Goal: Transaction & Acquisition: Purchase product/service

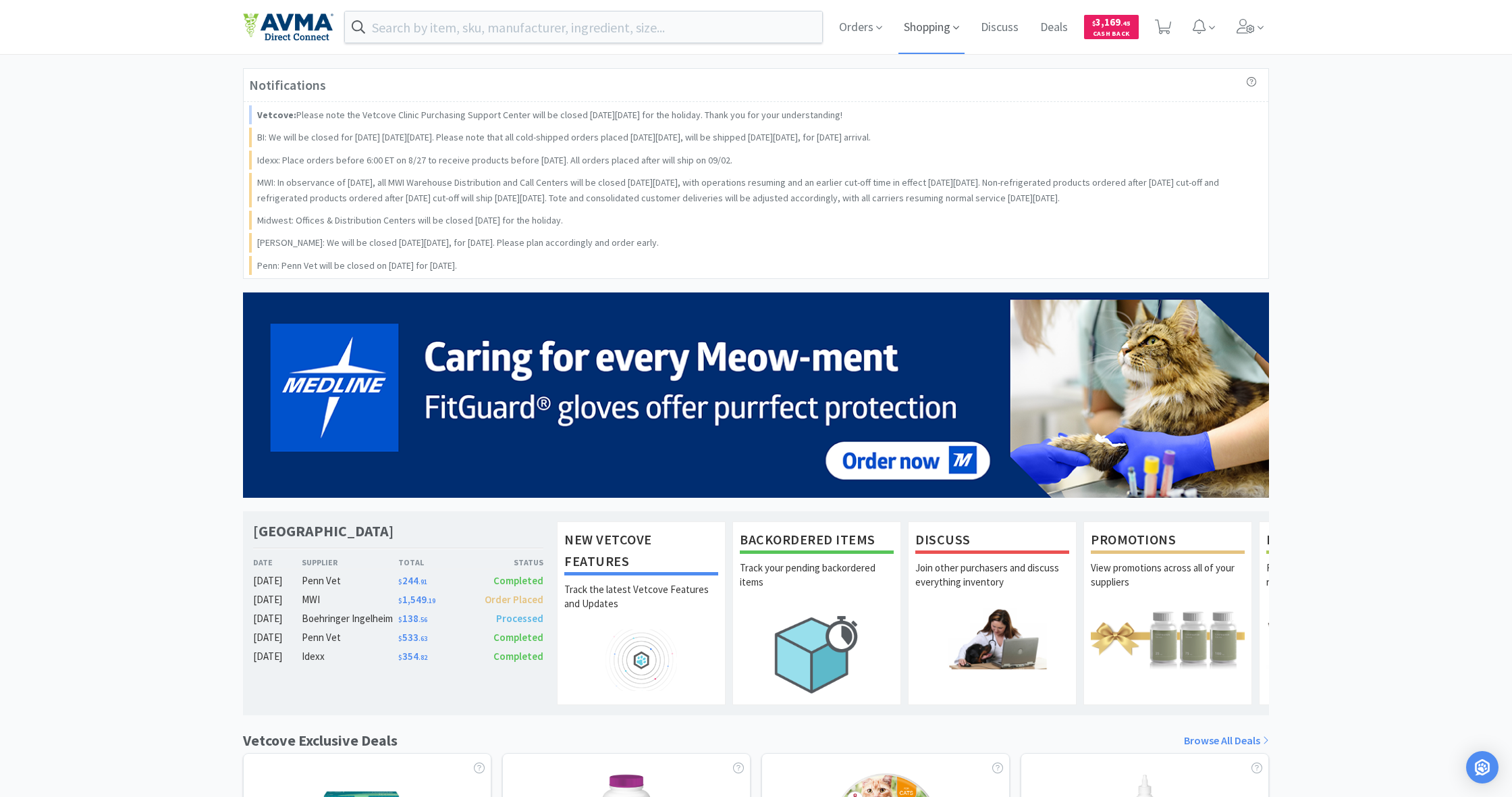
click at [917, 30] on span "Shopping" at bounding box center [931, 27] width 66 height 54
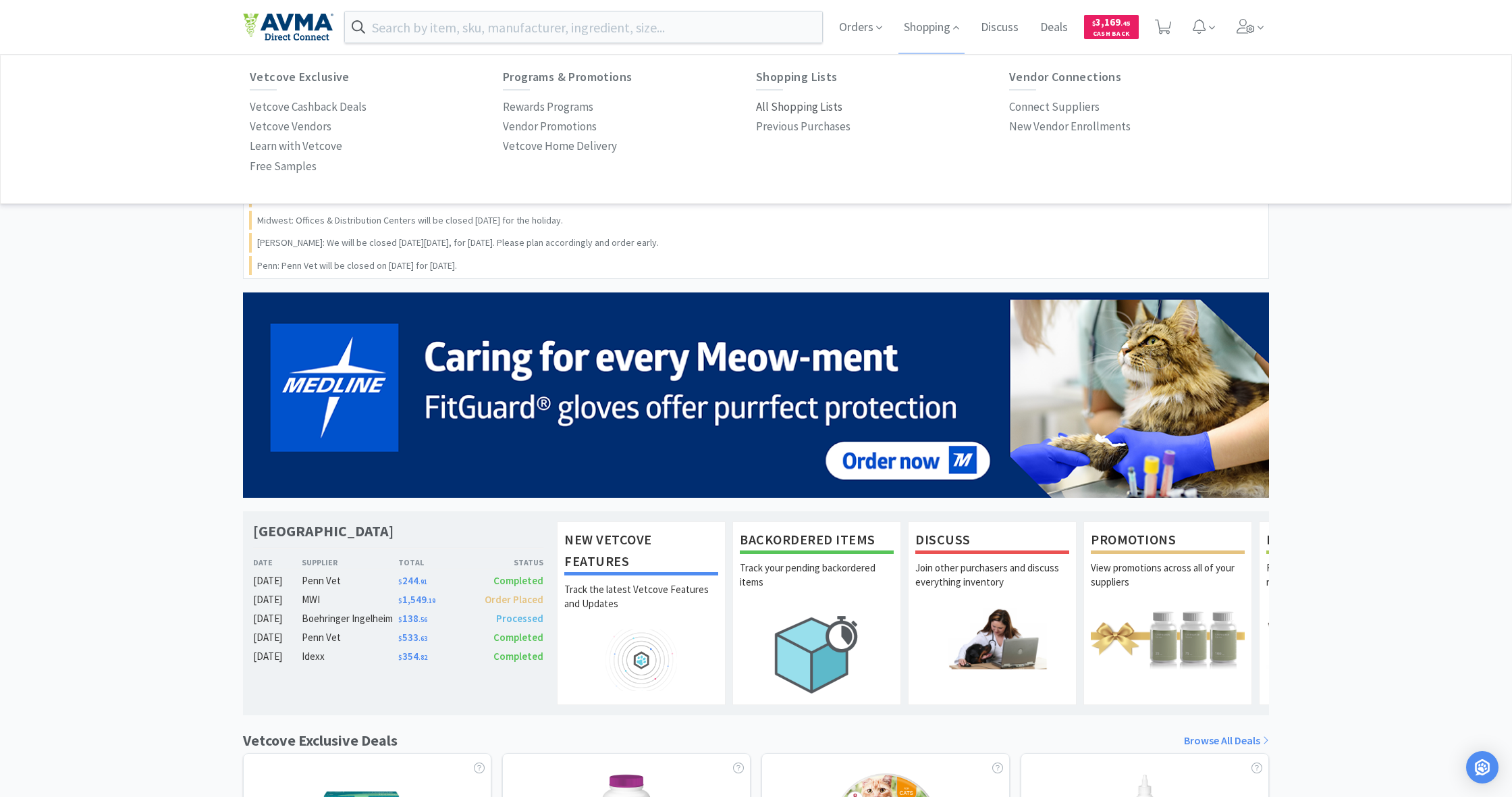
click at [800, 106] on p "All Shopping Lists" at bounding box center [799, 106] width 86 height 18
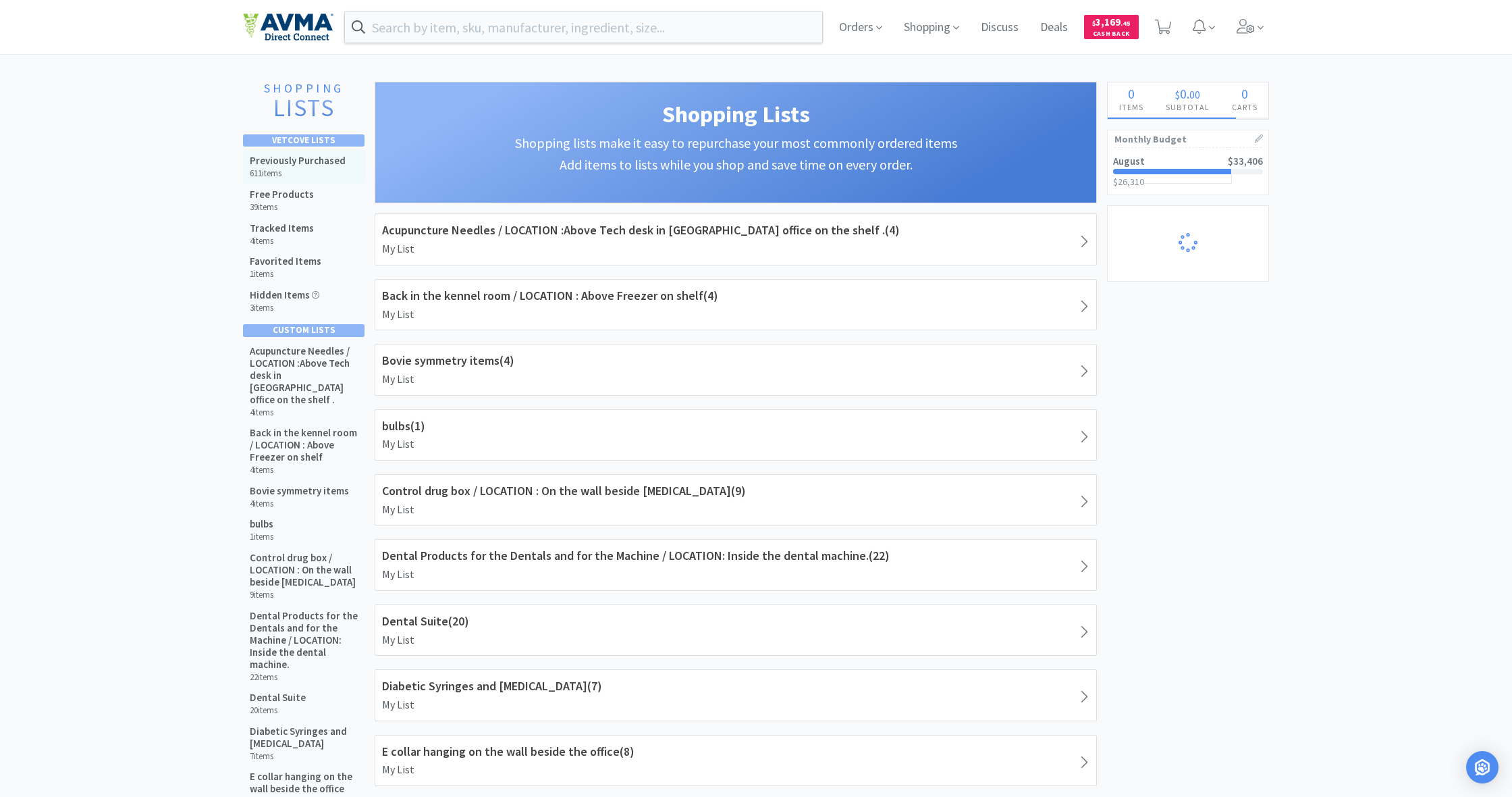
click at [315, 164] on h5 "Previously Purchased" at bounding box center [298, 161] width 96 height 12
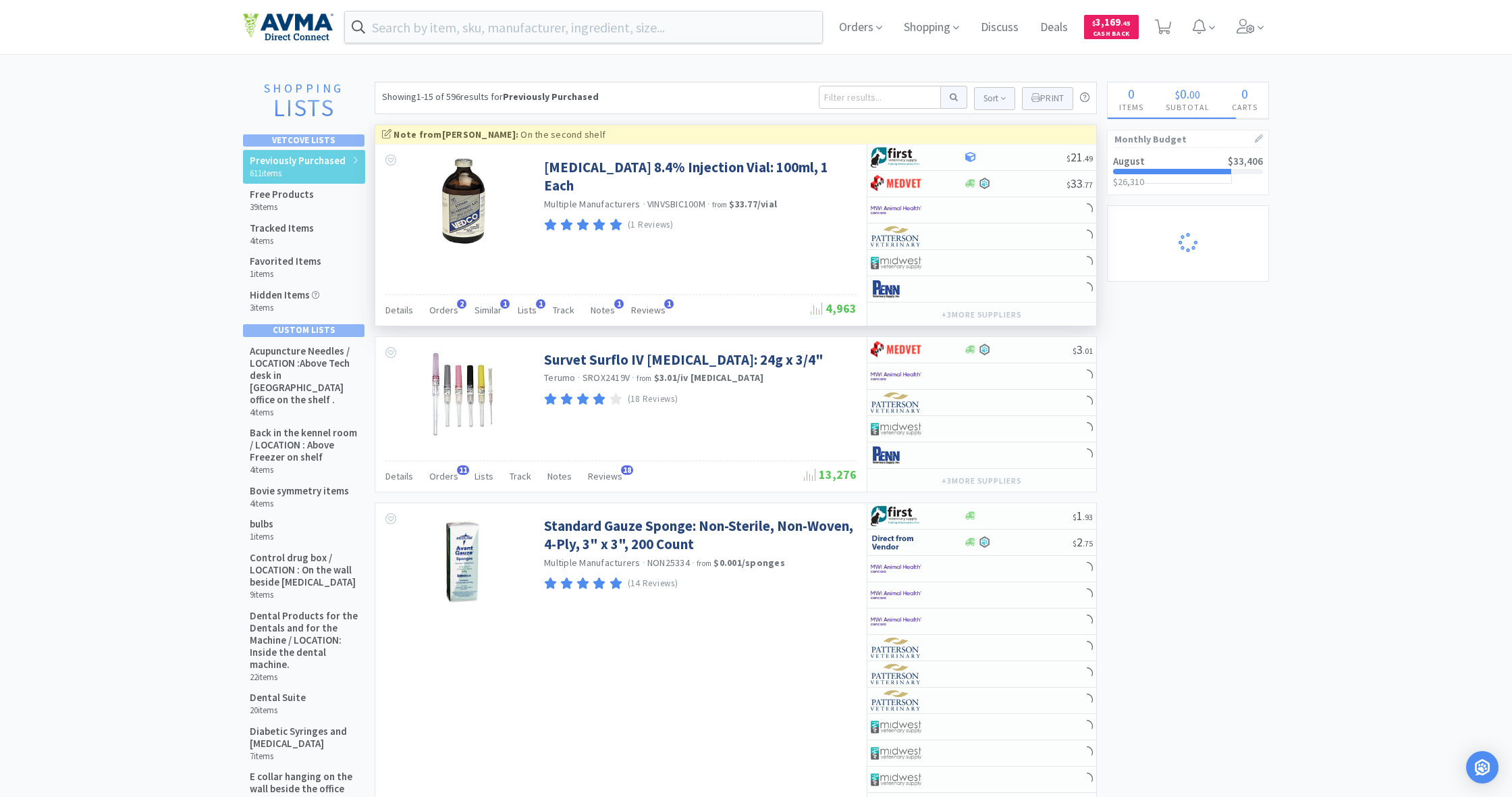
select select "1"
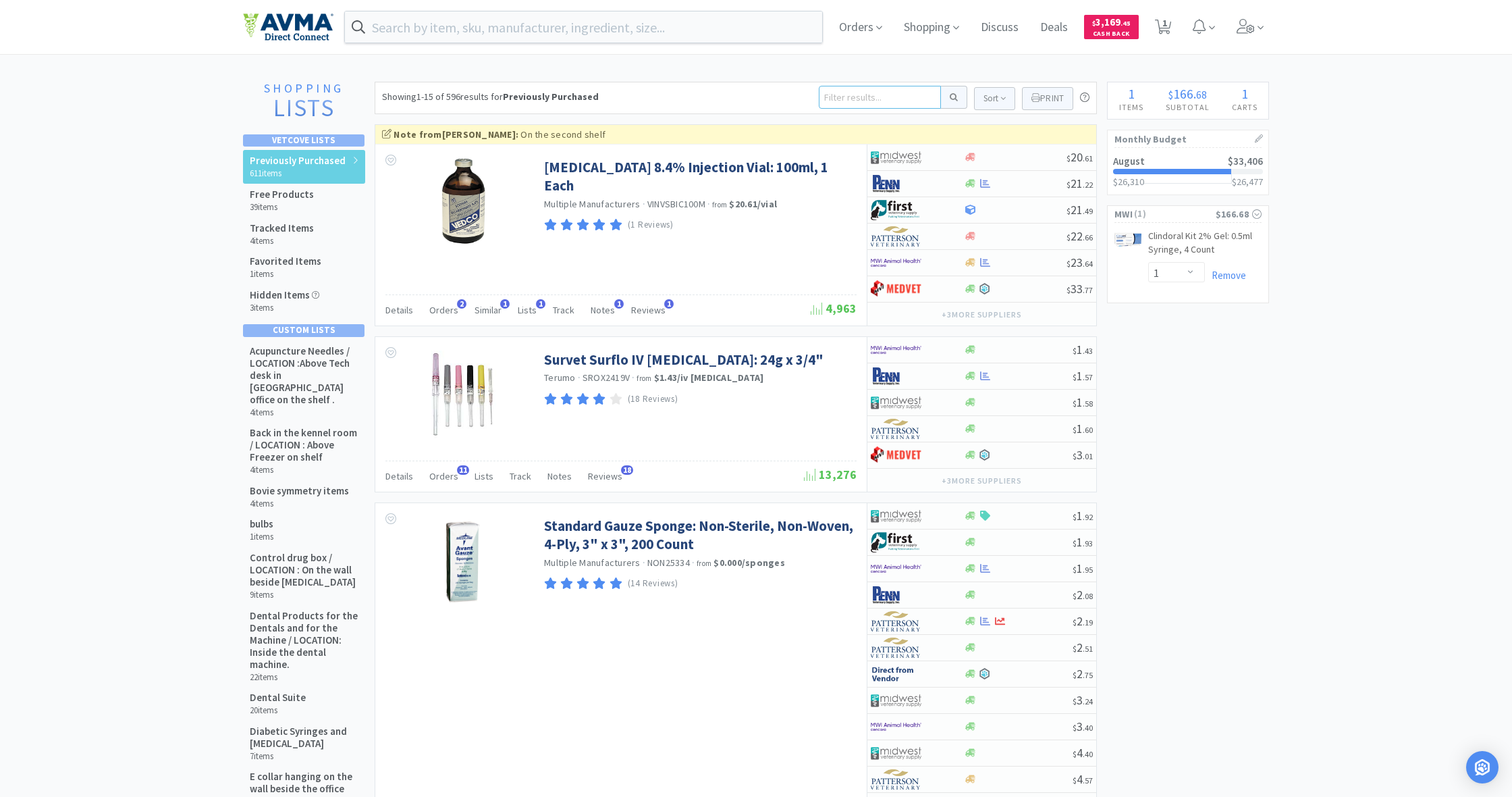
click at [834, 92] on input at bounding box center [879, 97] width 122 height 23
type input "ah702"
click at [951, 97] on button at bounding box center [954, 97] width 26 height 23
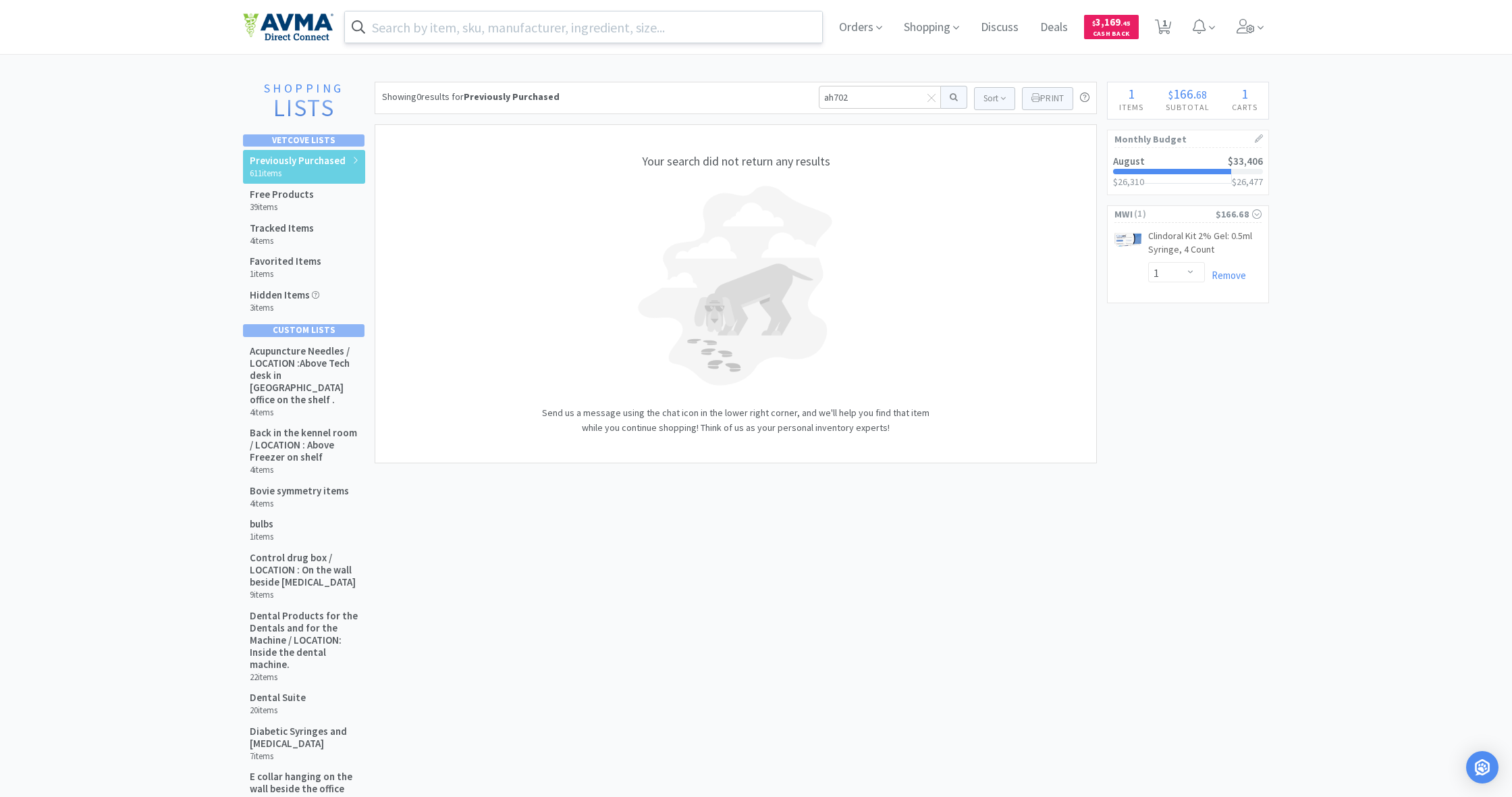
click at [434, 31] on input "text" at bounding box center [584, 27] width 477 height 31
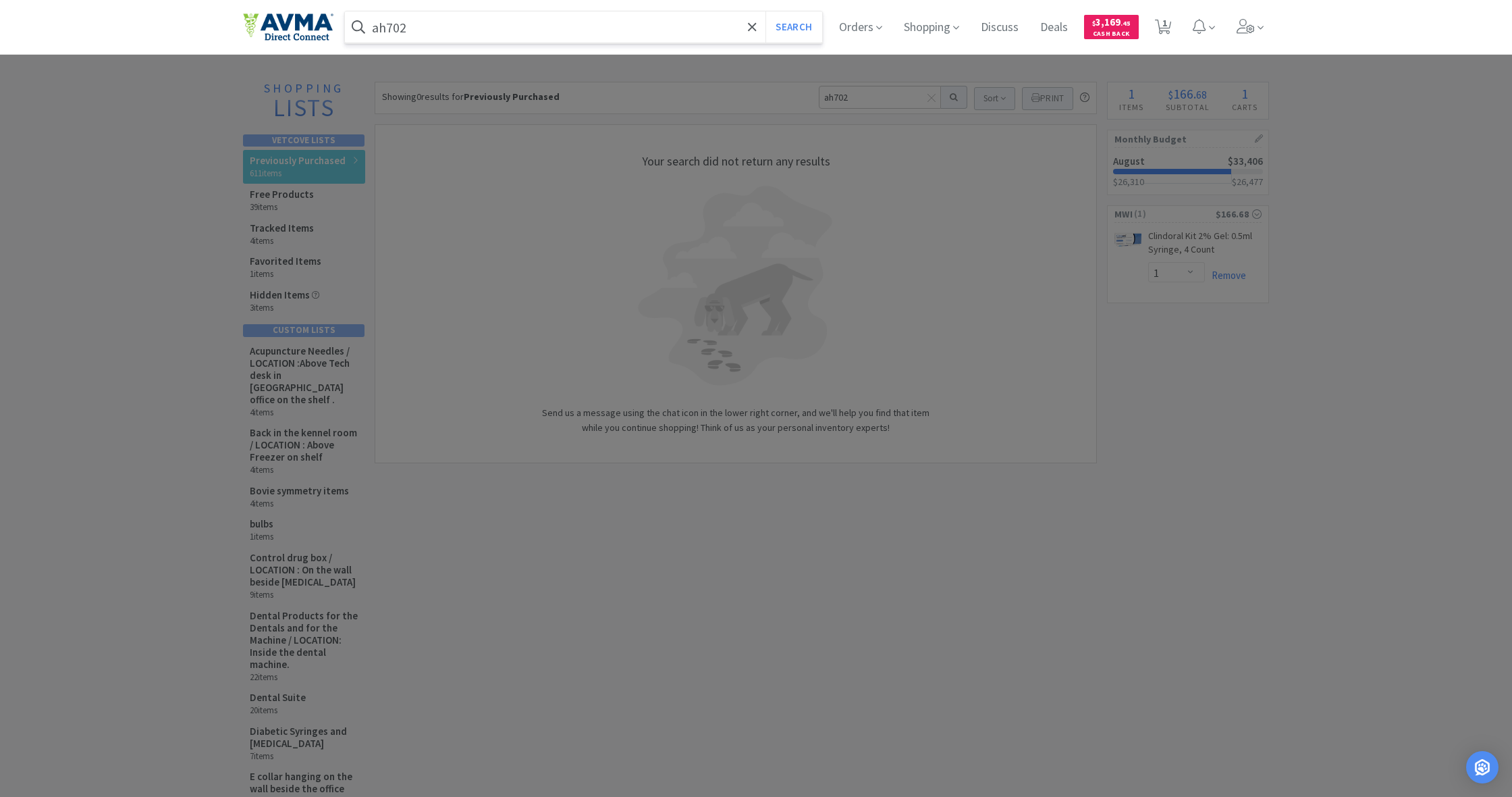
type input "ah702"
click at [791, 27] on button "Search" at bounding box center [793, 27] width 56 height 31
select select "1"
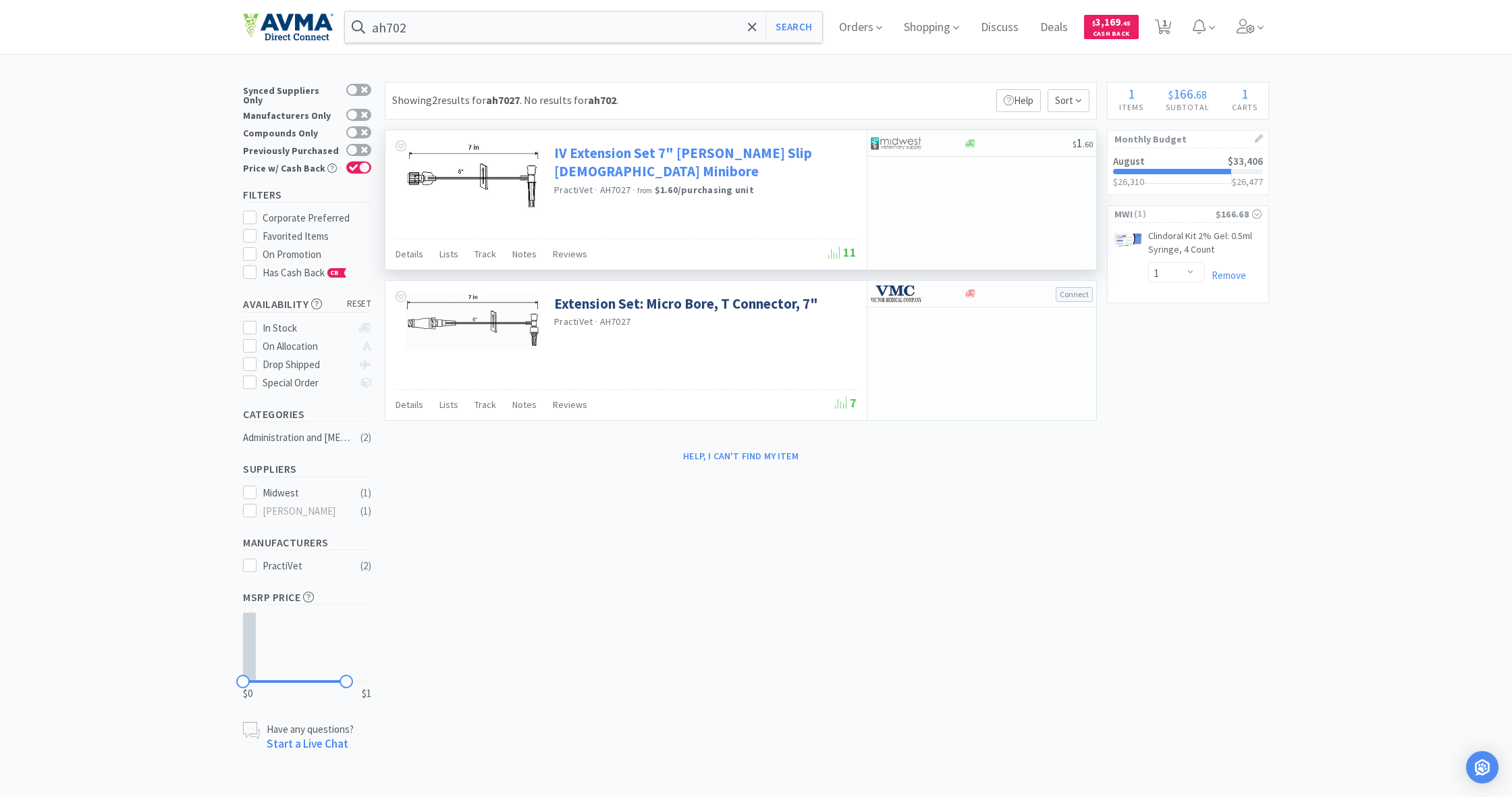
click at [640, 154] on link "IV Extension Set 7" [PERSON_NAME] Slip [DEMOGRAPHIC_DATA] Minibore" at bounding box center [704, 162] width 299 height 37
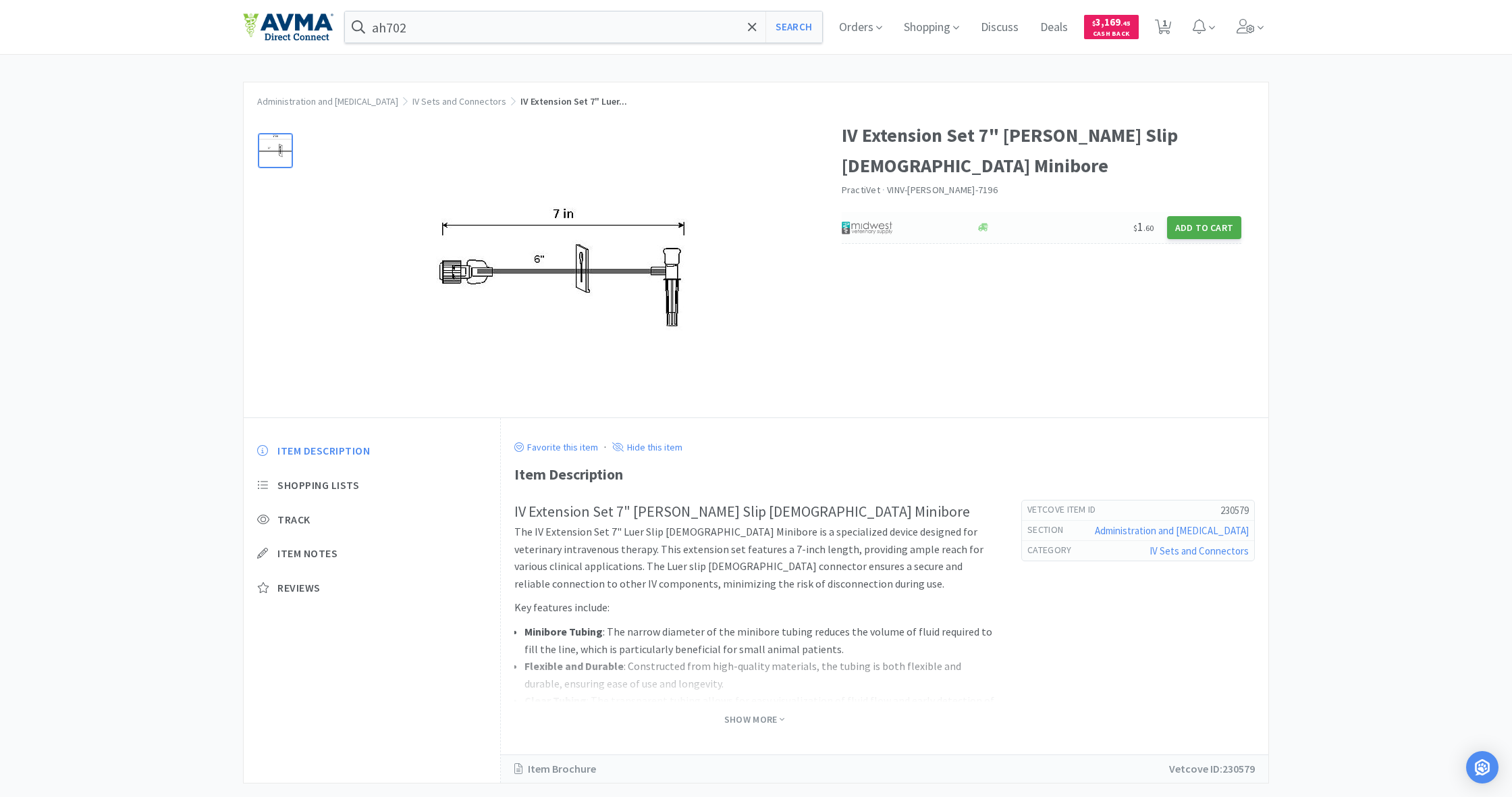
click at [1209, 216] on button "Add to Cart" at bounding box center [1204, 228] width 74 height 23
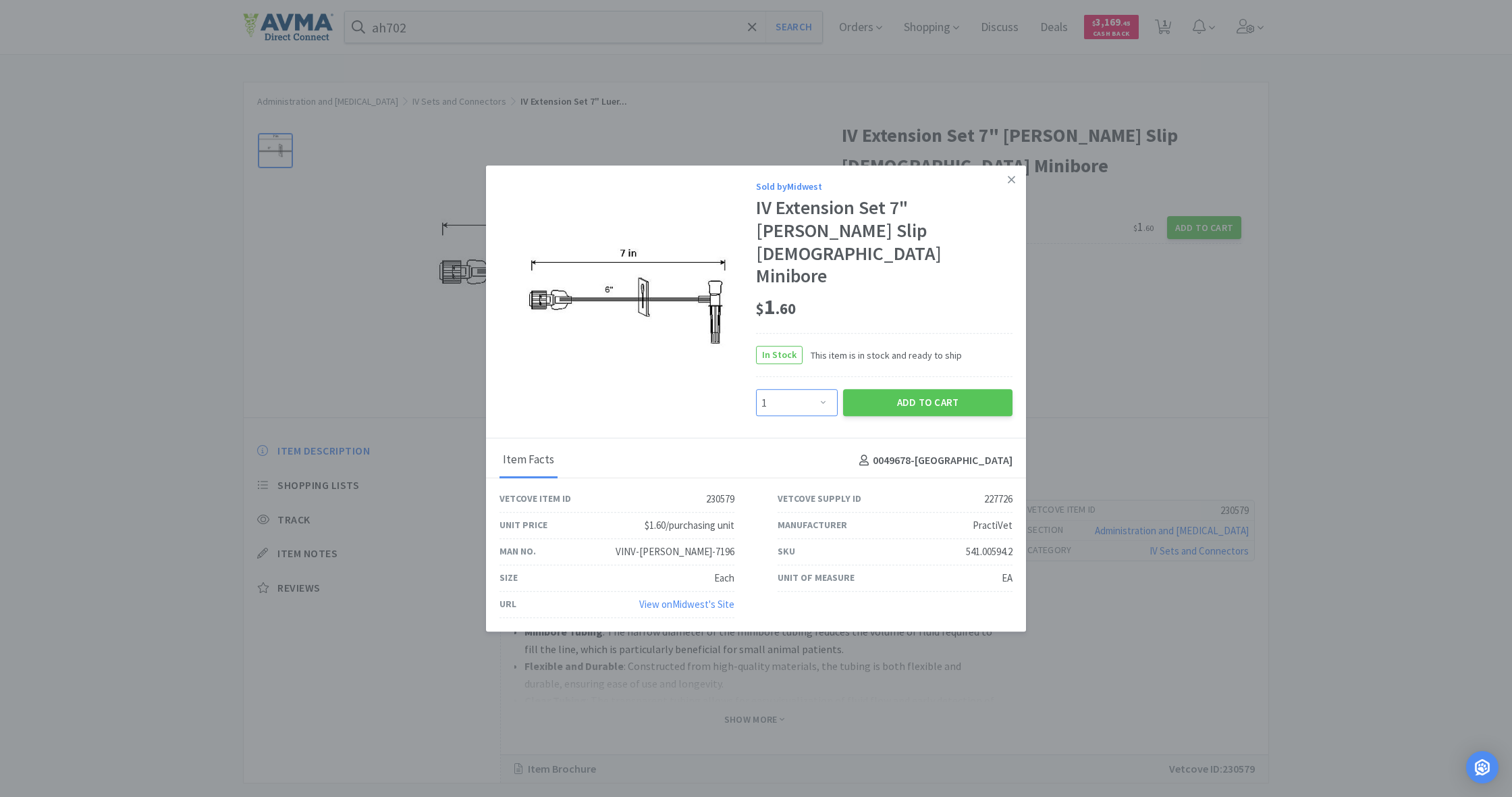
select select "12"
click at [913, 389] on button "Add to Cart" at bounding box center [927, 402] width 170 height 27
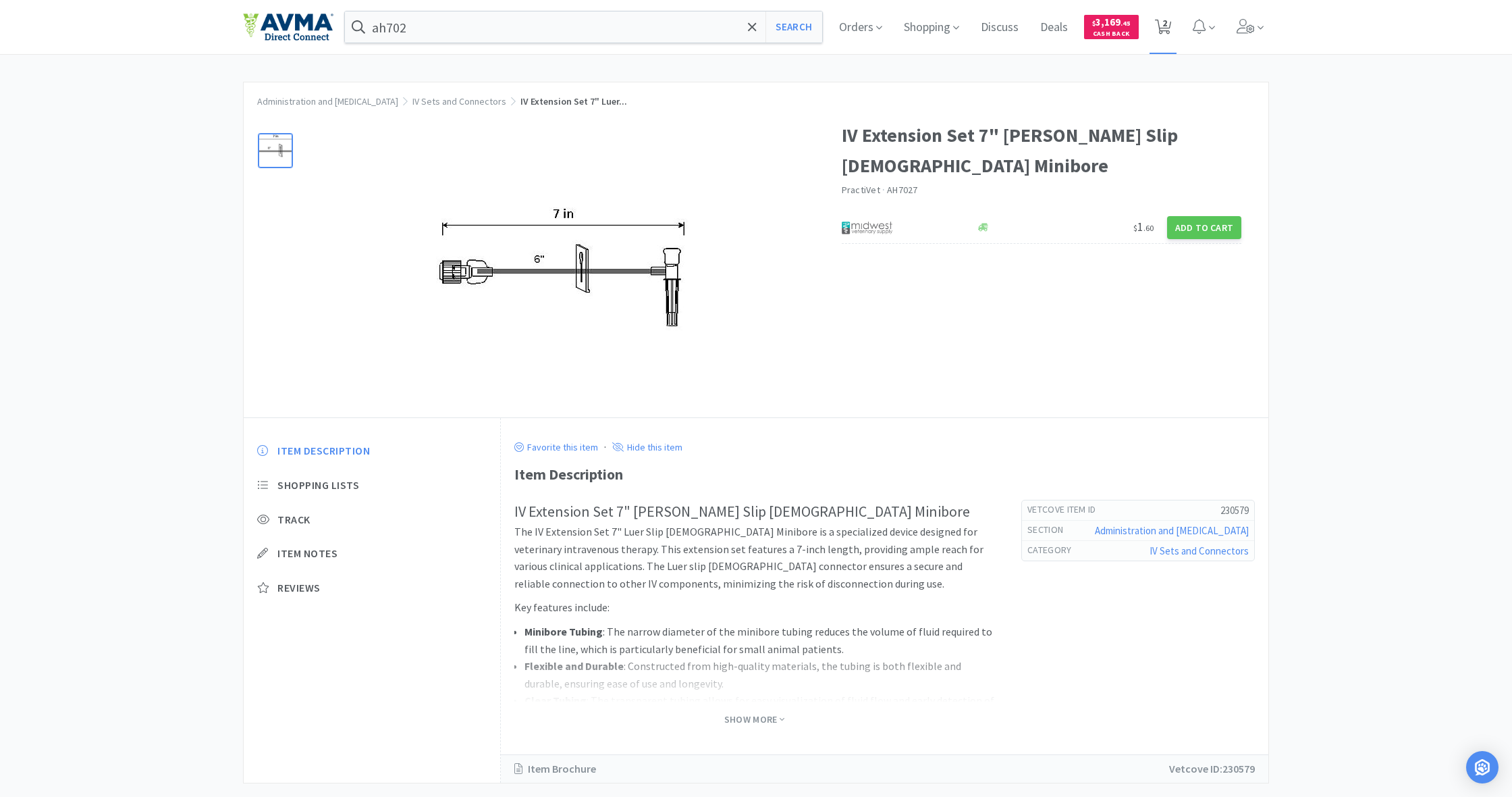
click at [1170, 27] on icon at bounding box center [1163, 27] width 17 height 15
select select "1"
select select "12"
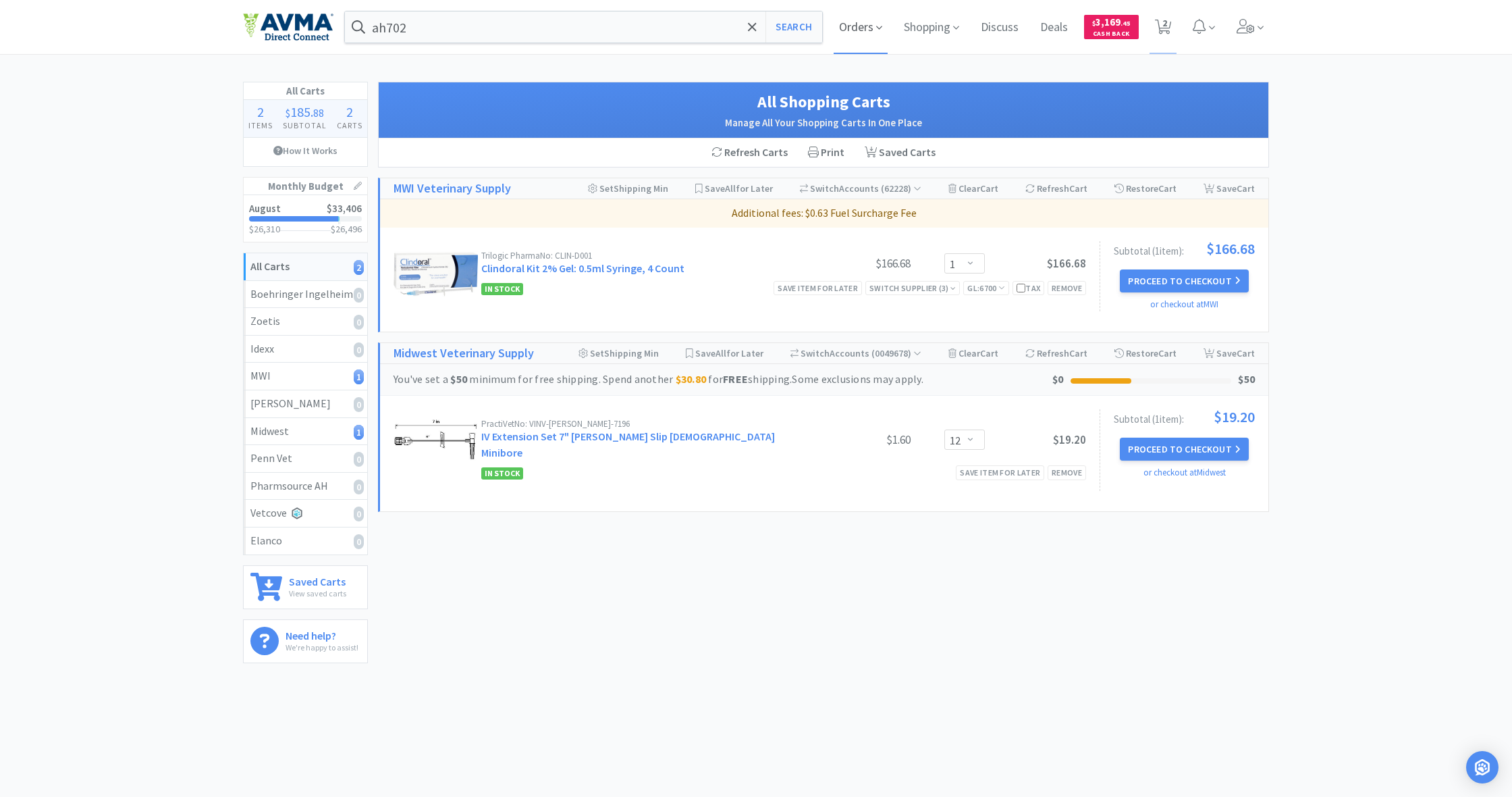
click at [865, 29] on span "Orders" at bounding box center [861, 27] width 54 height 54
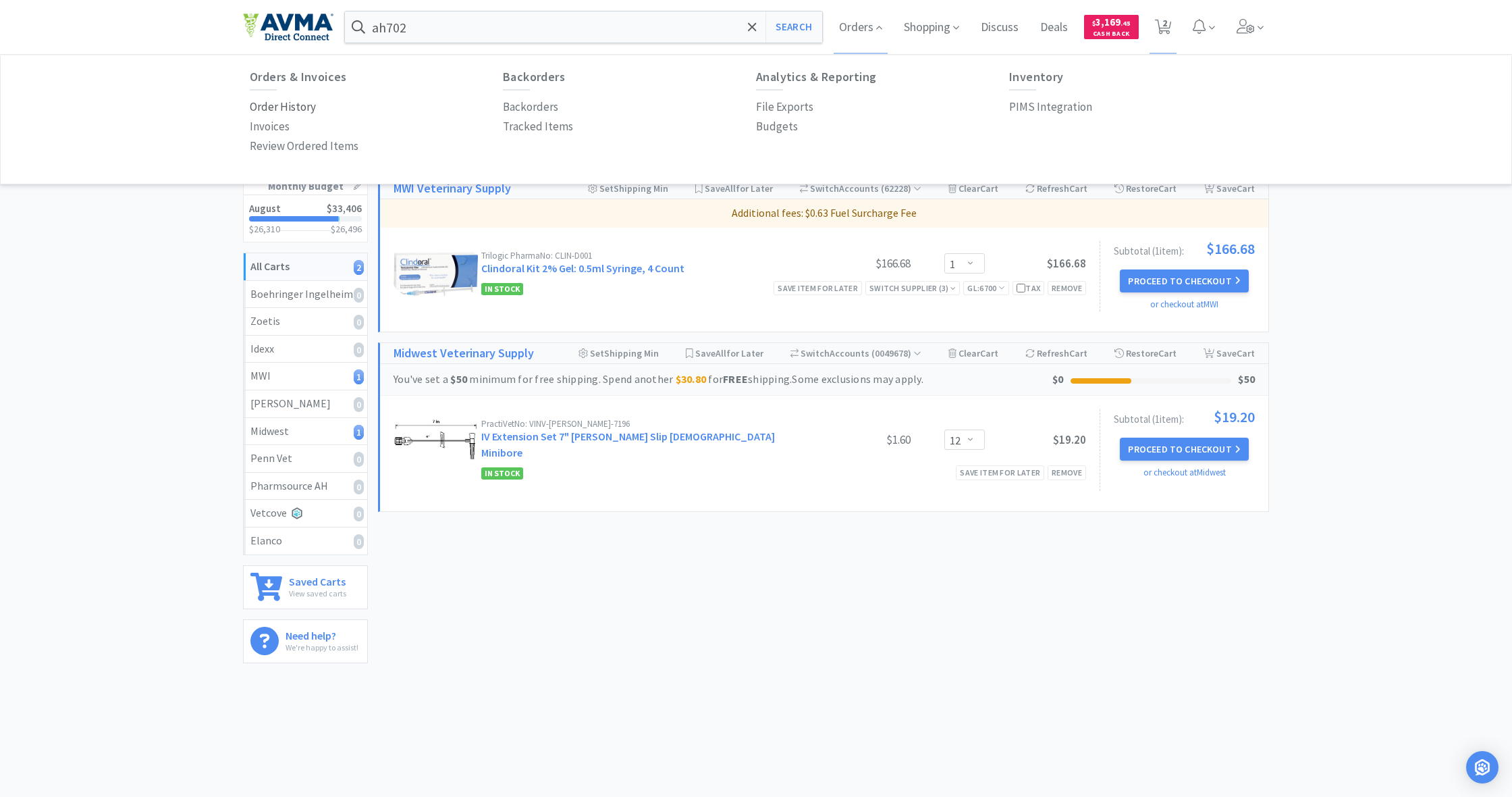
click at [291, 106] on p "Order History" at bounding box center [283, 106] width 66 height 18
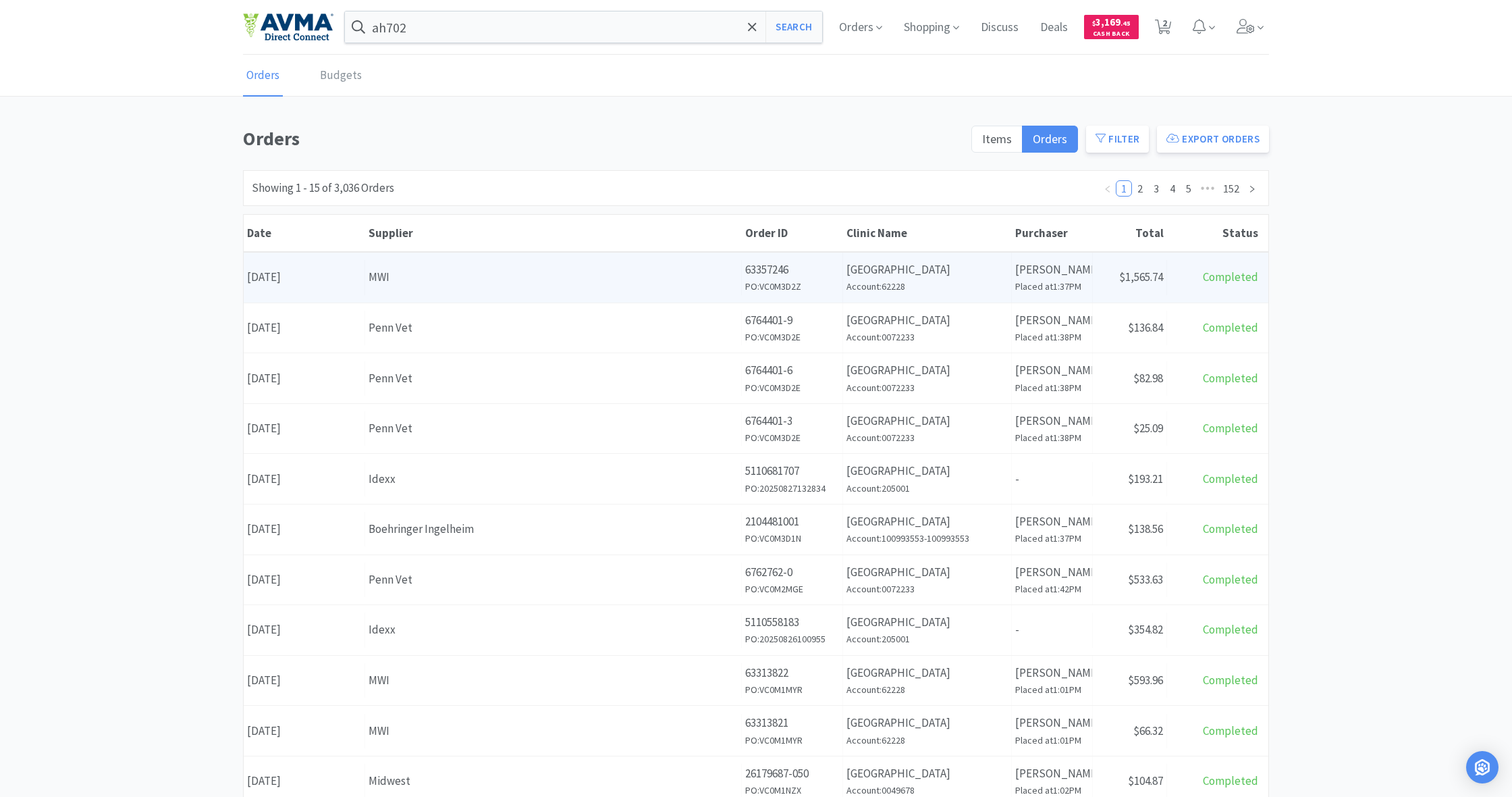
click at [628, 287] on div "Supplier MWI" at bounding box center [553, 277] width 376 height 35
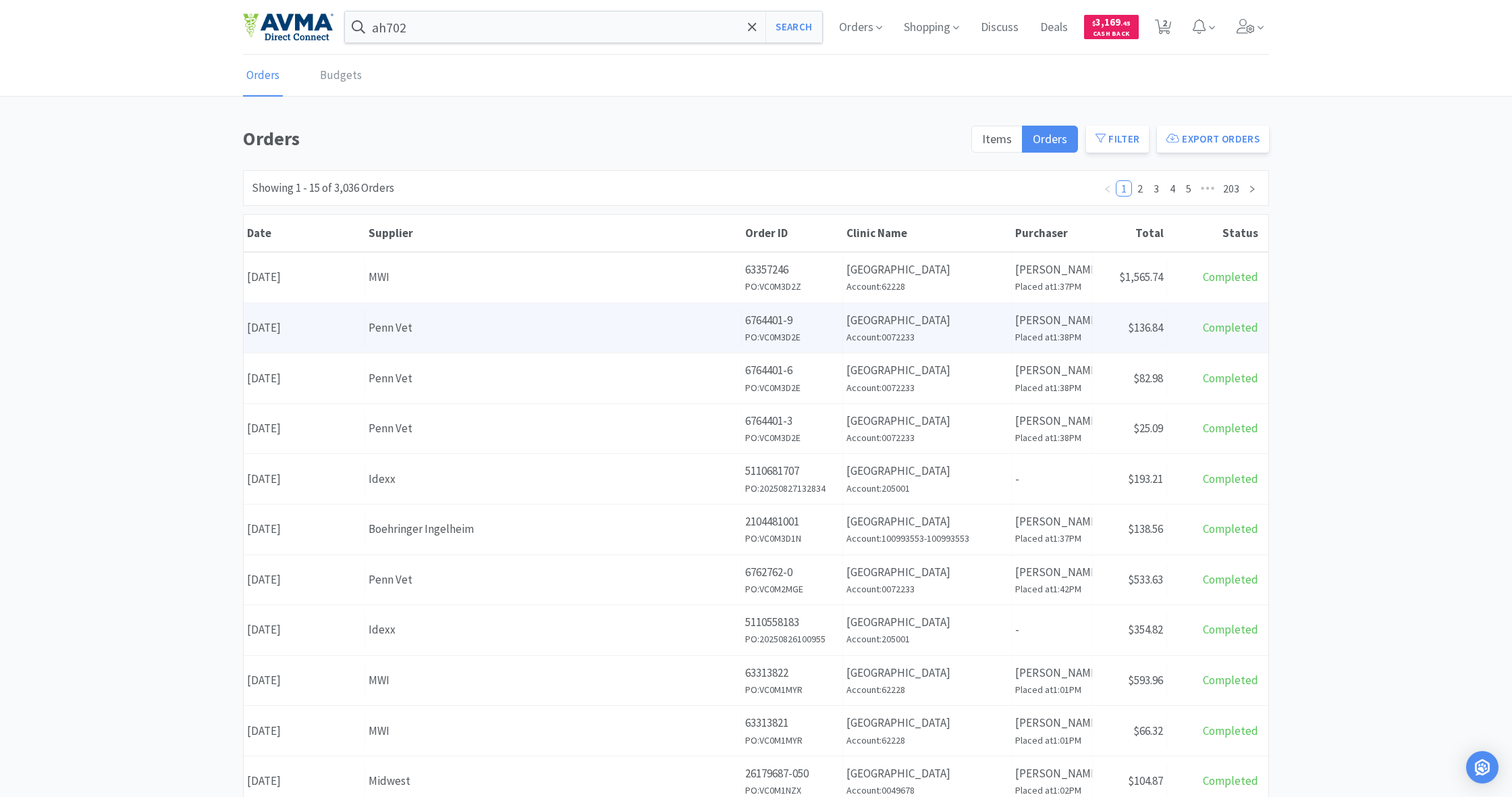
click at [658, 335] on div "Penn Vet" at bounding box center [553, 327] width 369 height 18
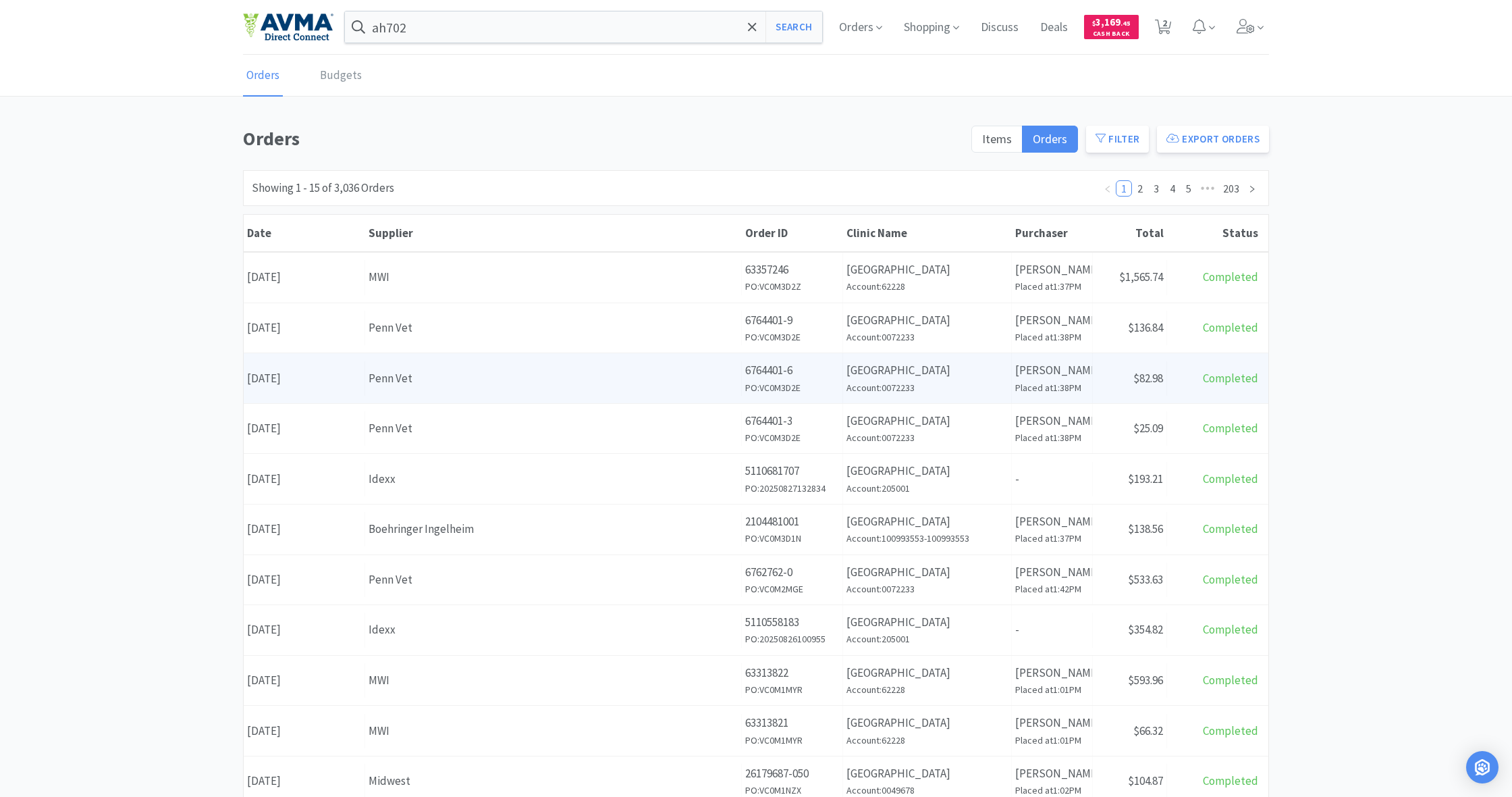
click at [665, 385] on div "Penn Vet" at bounding box center [553, 378] width 369 height 18
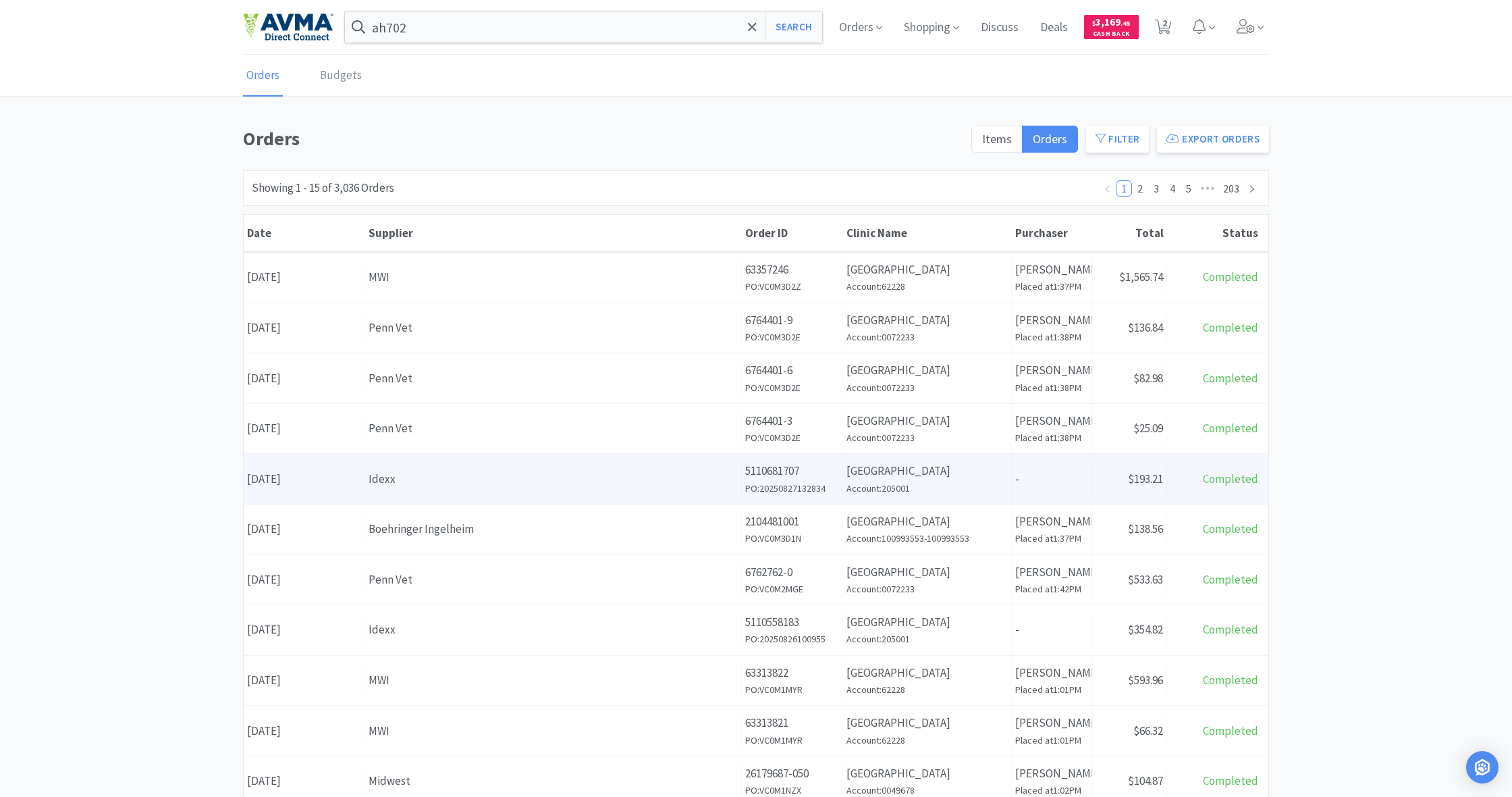
click at [637, 486] on div "Supplier Idexx" at bounding box center [553, 479] width 376 height 35
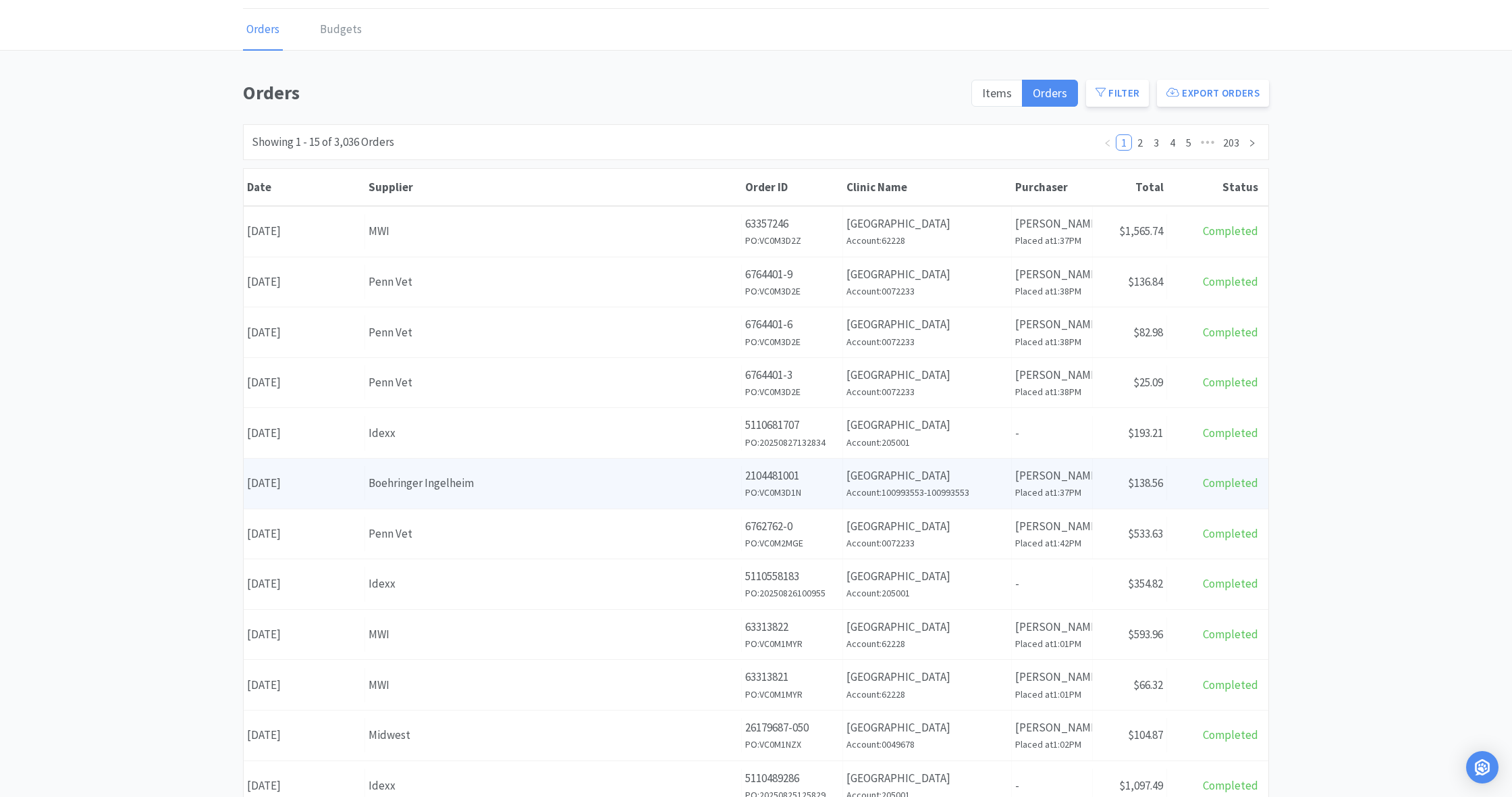
scroll to position [47, 0]
click at [554, 481] on div "Boehringer Ingelheim" at bounding box center [553, 482] width 369 height 18
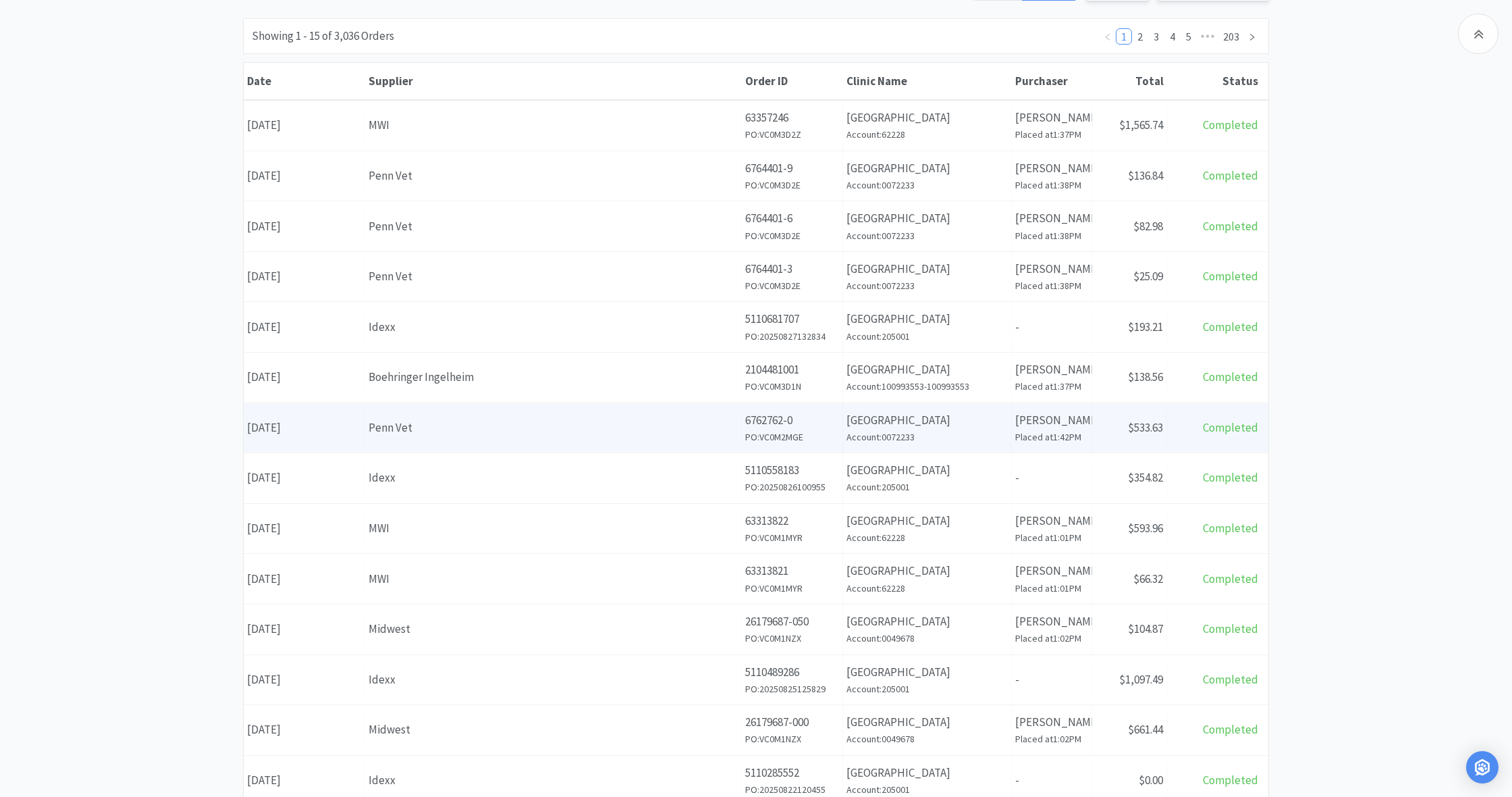
scroll to position [149, 0]
click at [640, 418] on div "Supplier Penn Vet" at bounding box center [553, 430] width 376 height 35
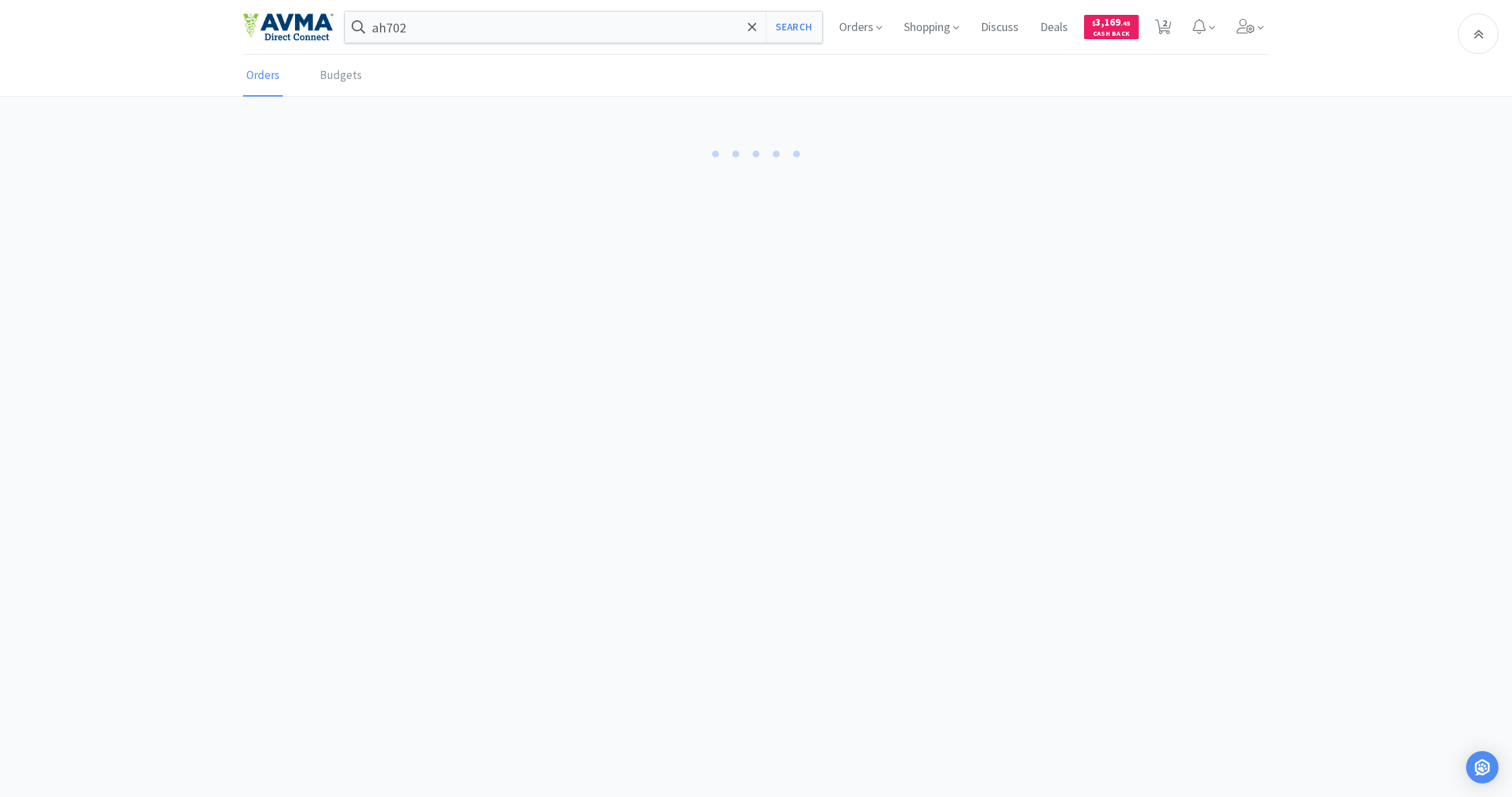
scroll to position [106, 0]
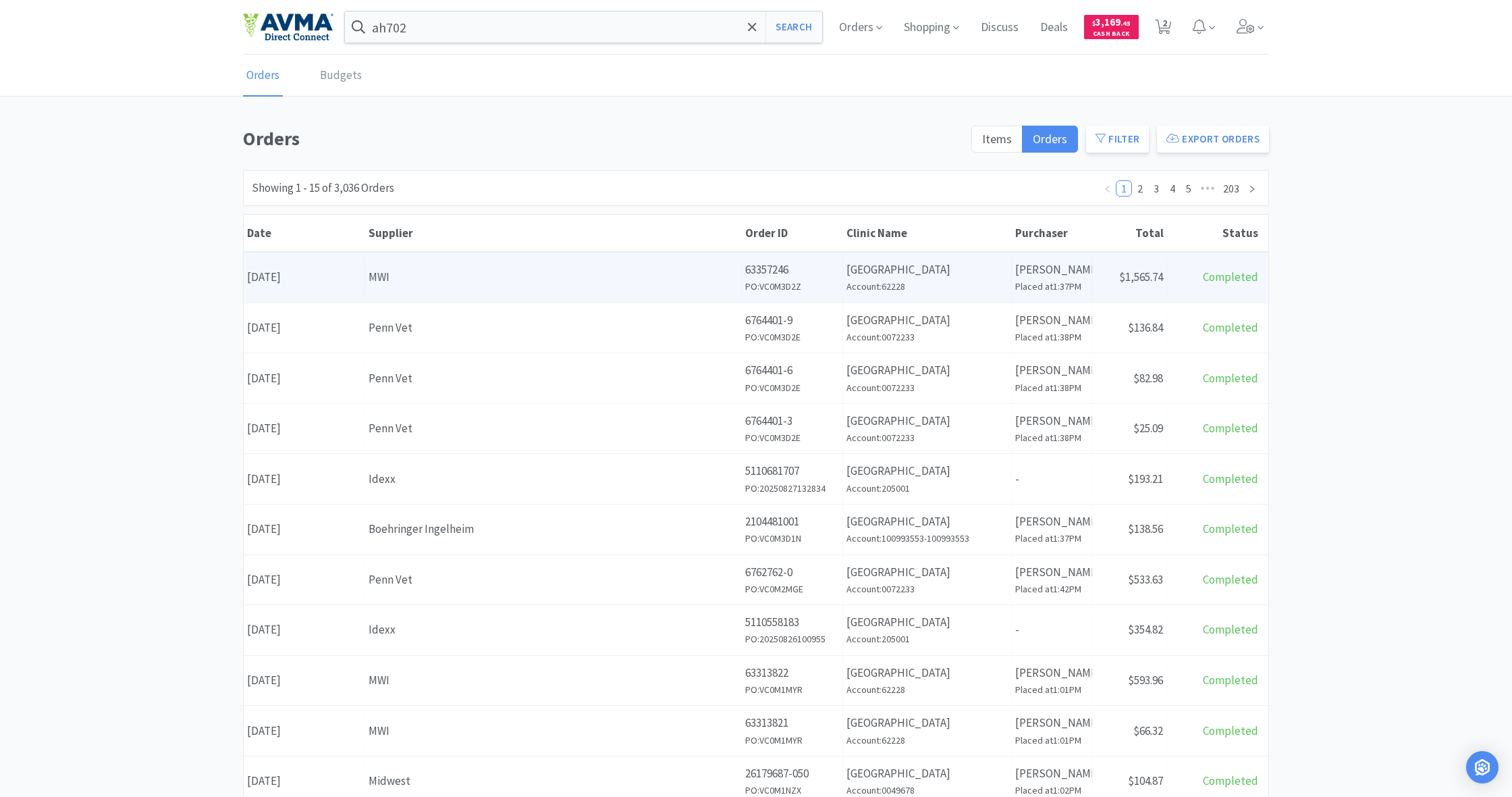
click at [590, 270] on div "MWI" at bounding box center [553, 277] width 369 height 18
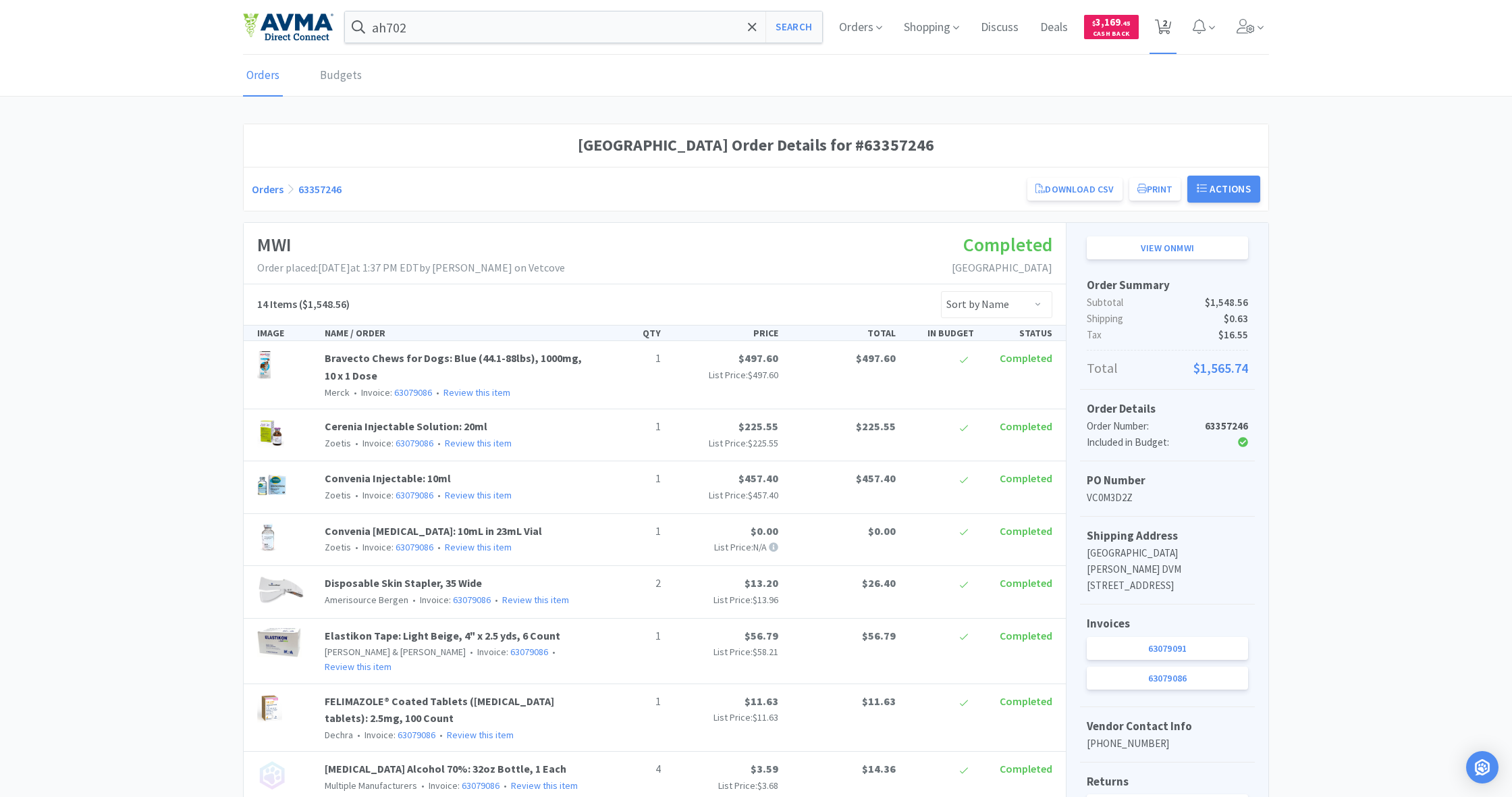
click at [1164, 29] on span "2" at bounding box center [1163, 22] width 4 height 54
select select "1"
select select "12"
